Goal: Browse casually: Explore the website without a specific task or goal

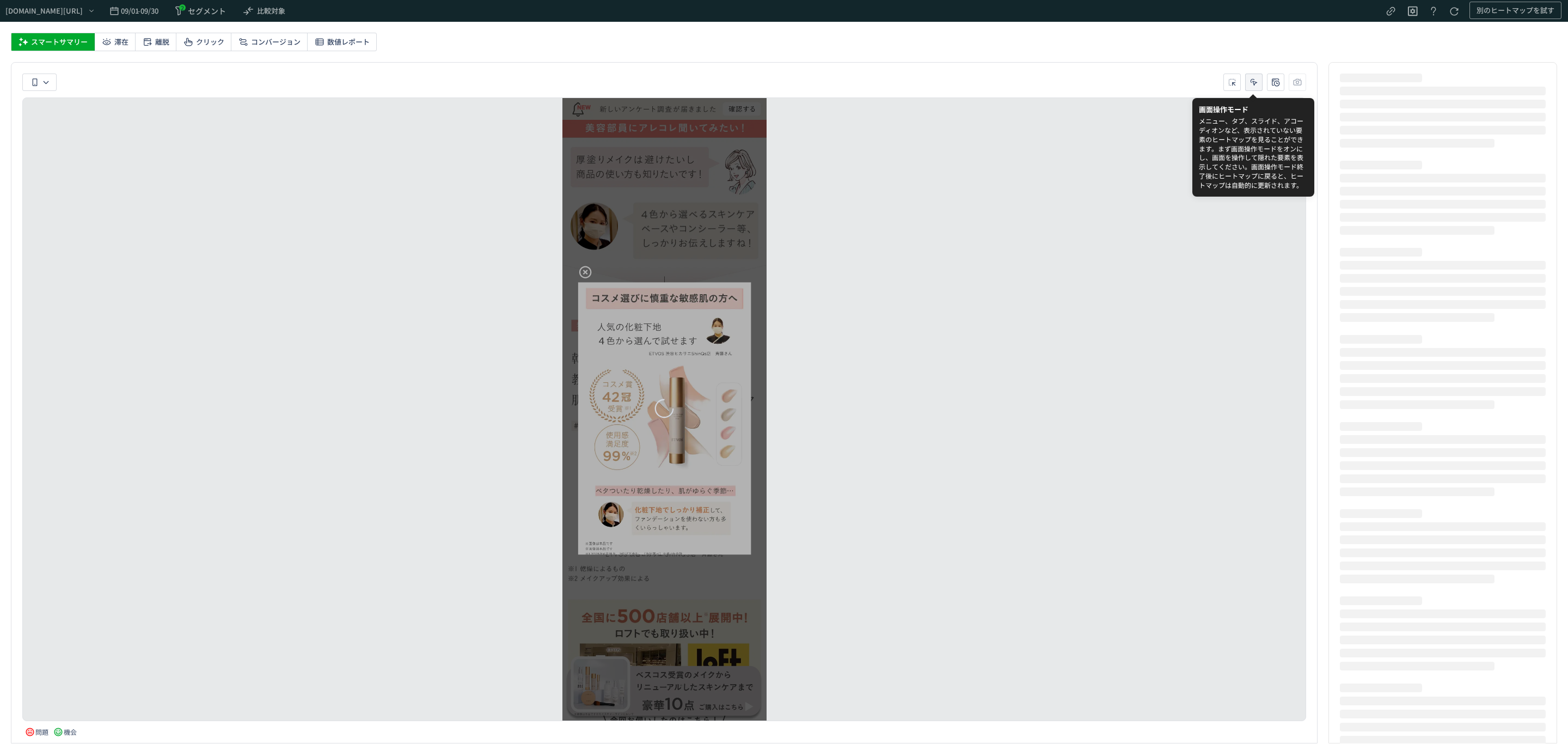
click at [1253, 78] on icon "heatmap-toolbar-container" at bounding box center [1254, 83] width 11 height 11
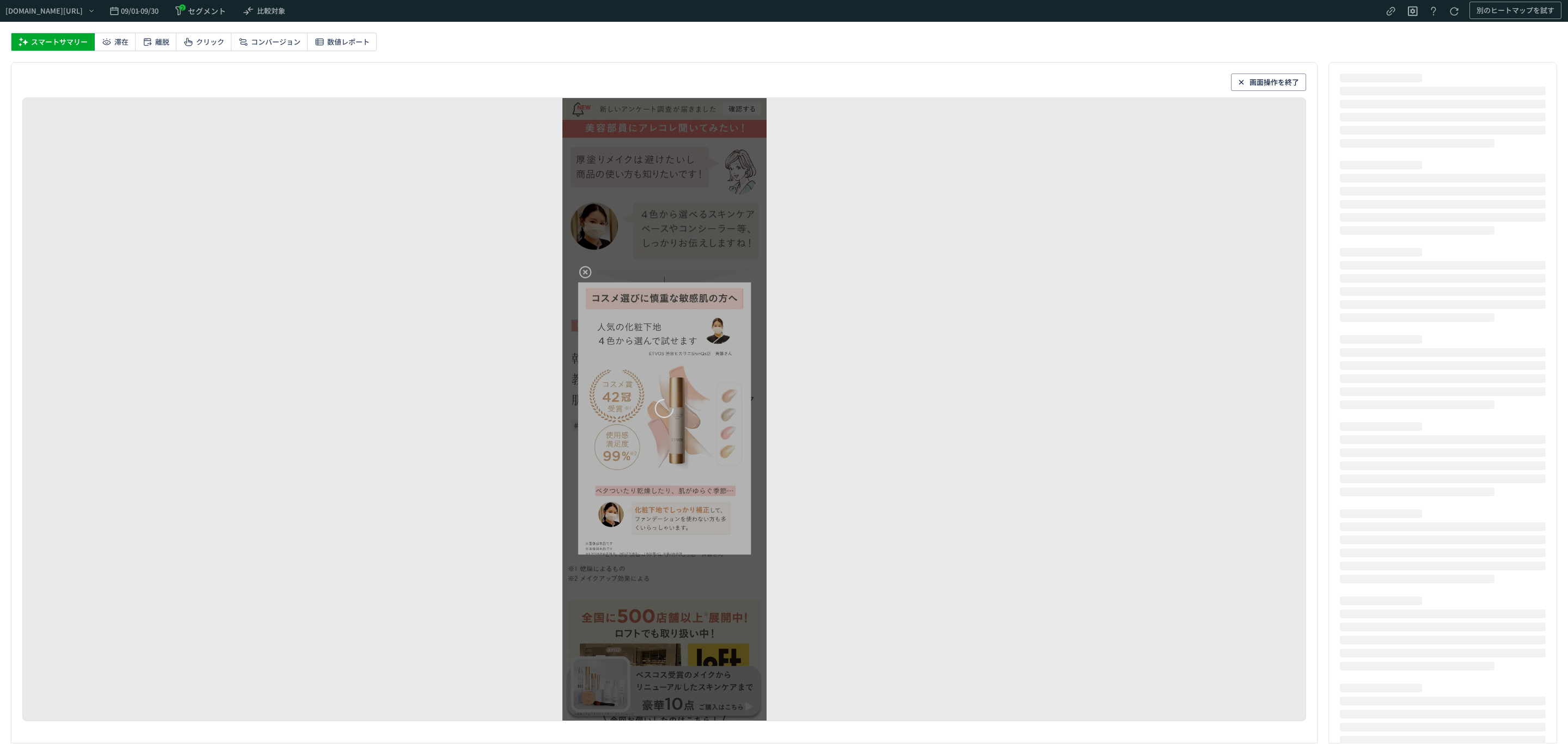
click at [583, 277] on div "heatmap-list-container" at bounding box center [664, 409] width 204 height 623
click at [582, 272] on div "heatmap-list-container" at bounding box center [664, 409] width 204 height 623
click at [1249, 78] on span "画面操作を終了" at bounding box center [1273, 82] width 49 height 17
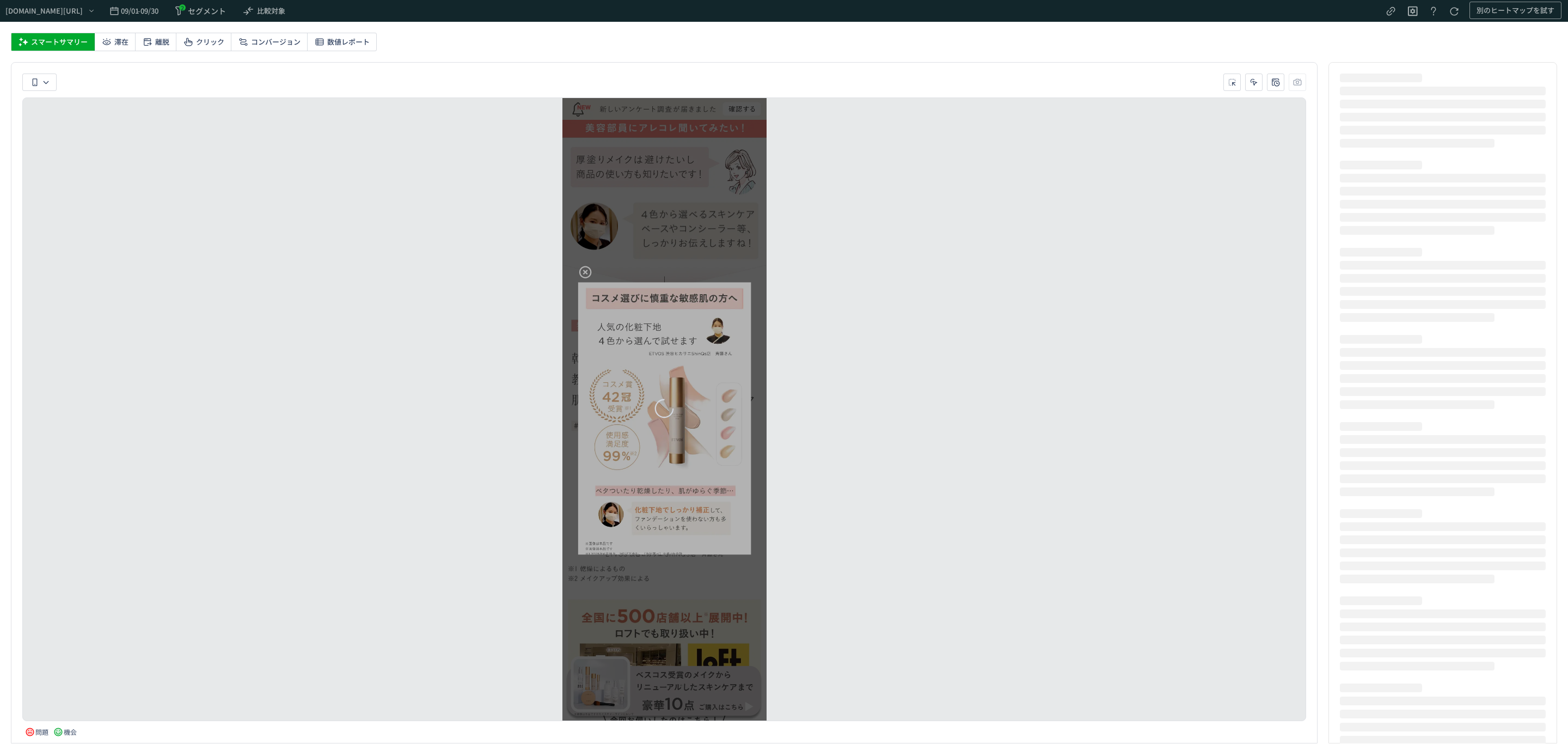
click at [585, 275] on div "heatmap-list-container" at bounding box center [664, 409] width 204 height 623
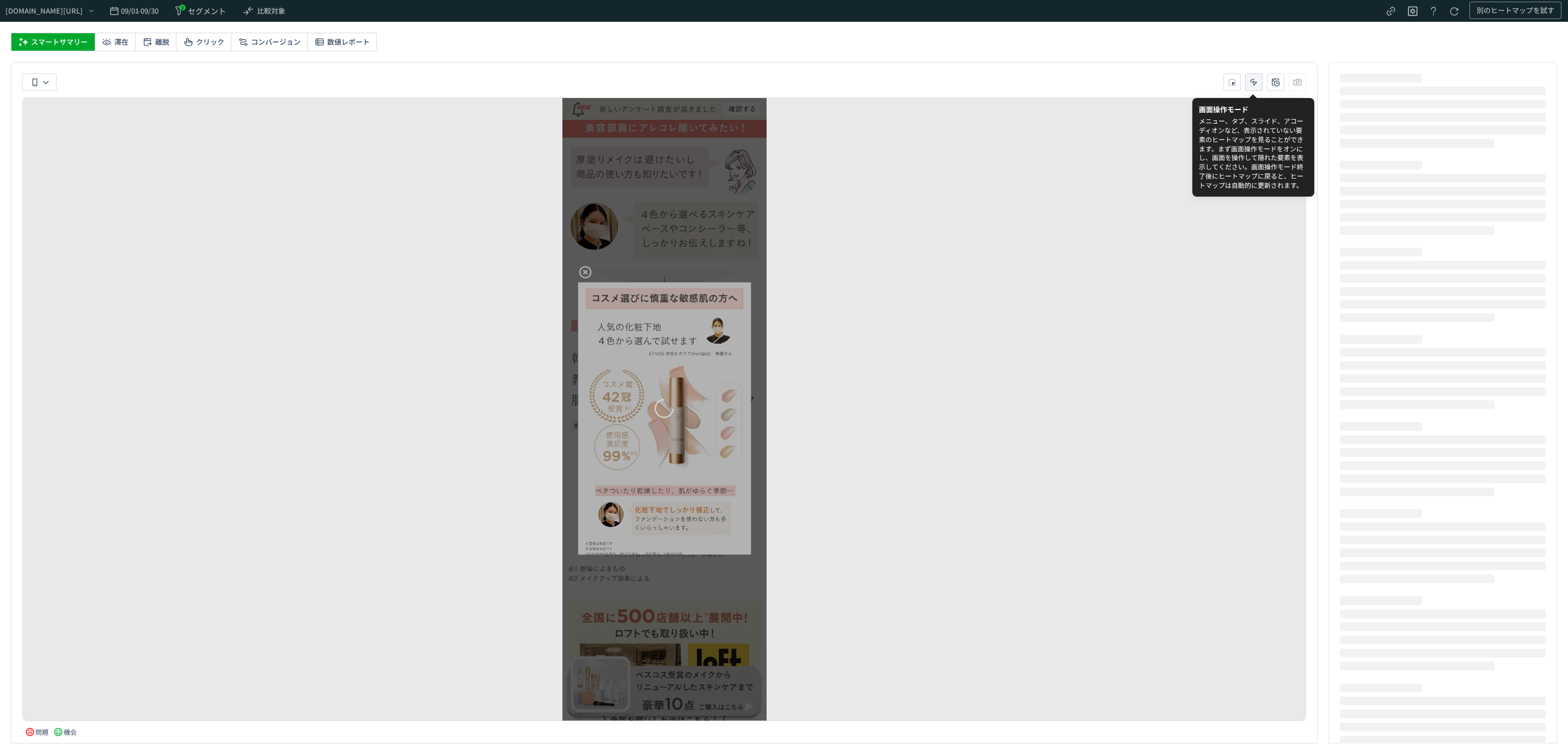
click at [1255, 83] on icon "heatmap-toolbar-container" at bounding box center [1254, 83] width 11 height 11
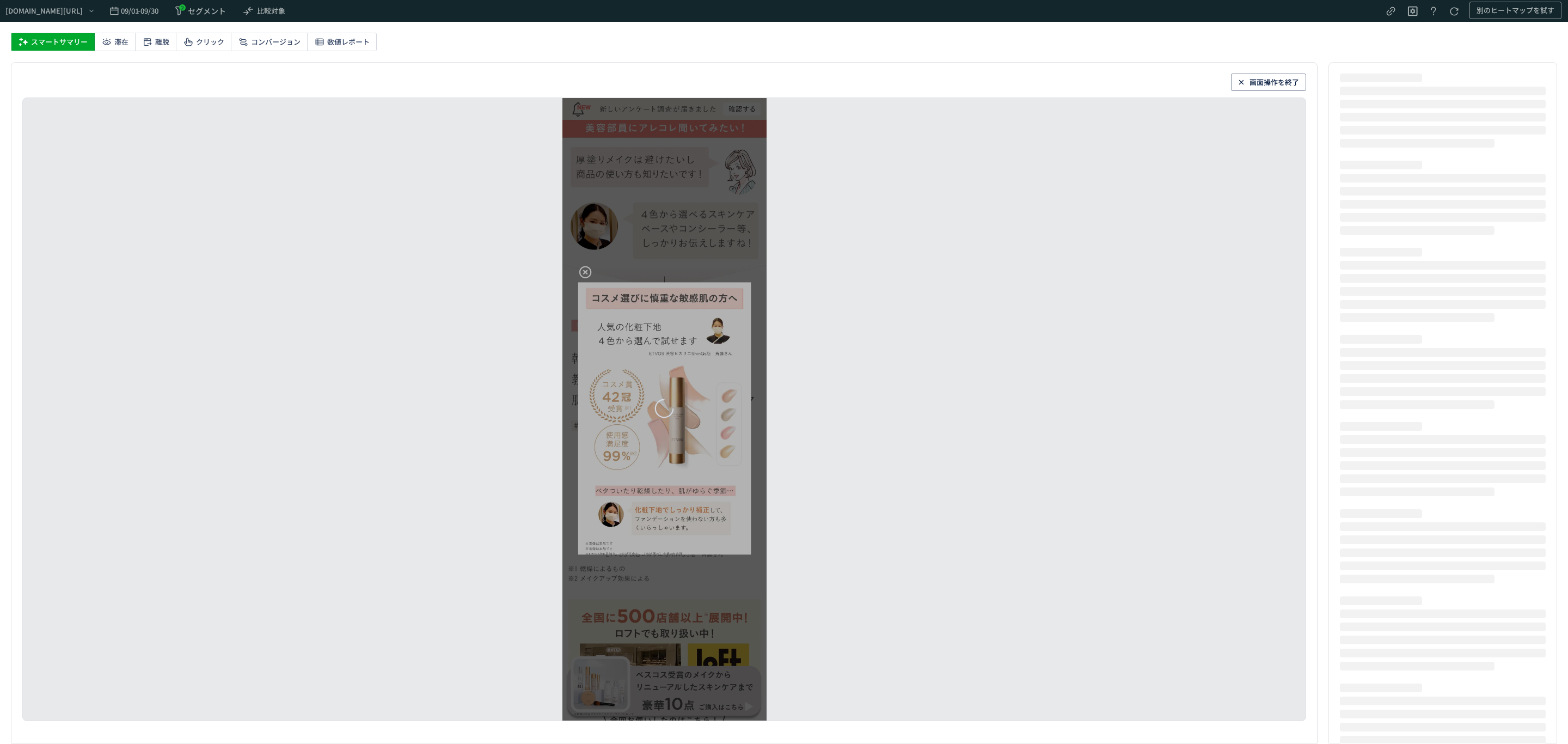
click at [582, 275] on div "heatmap-list-container" at bounding box center [664, 409] width 204 height 623
click at [1253, 87] on span "画面操作を終了" at bounding box center [1273, 82] width 49 height 17
